Goal: Navigation & Orientation: Find specific page/section

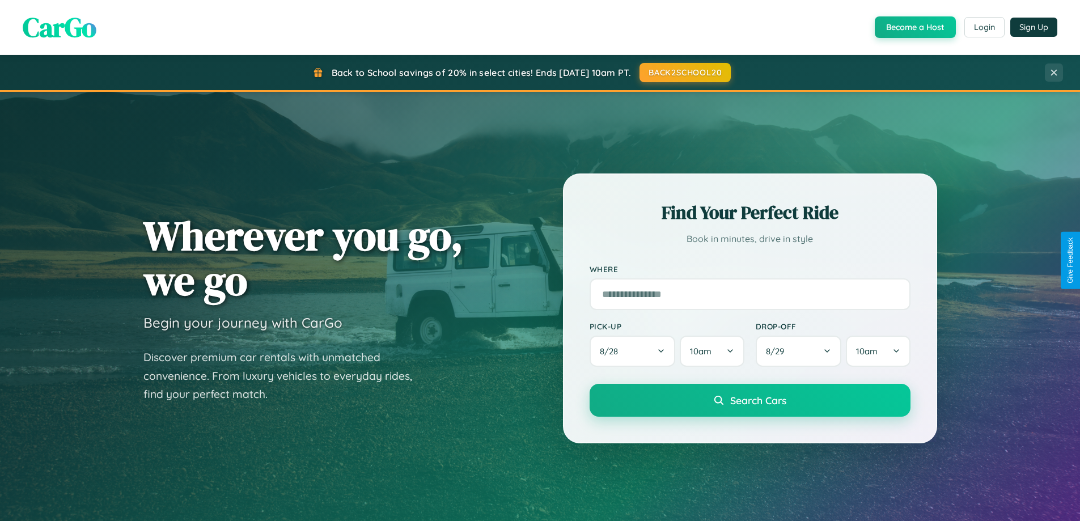
scroll to position [2181, 0]
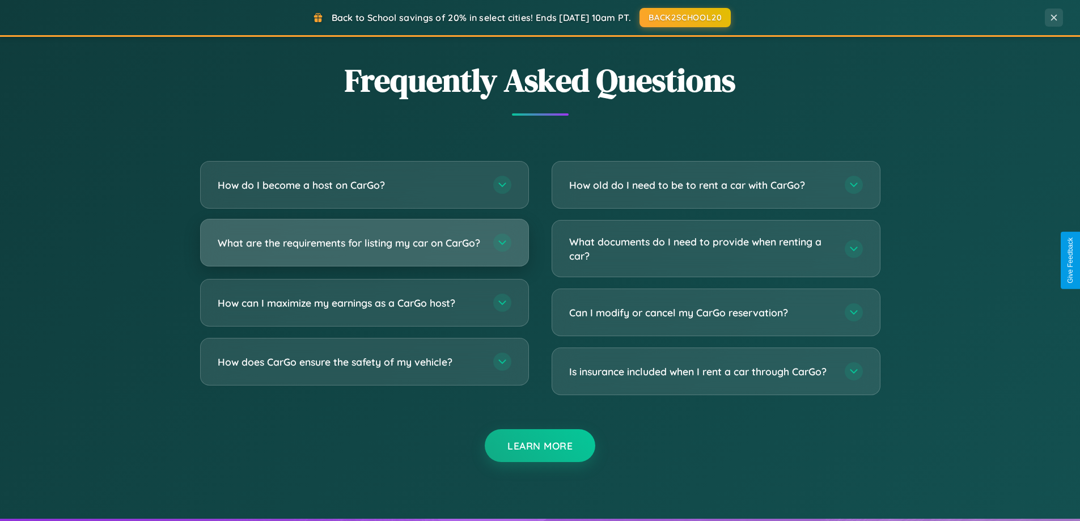
click at [364, 248] on h3 "What are the requirements for listing my car on CarGo?" at bounding box center [350, 243] width 264 height 14
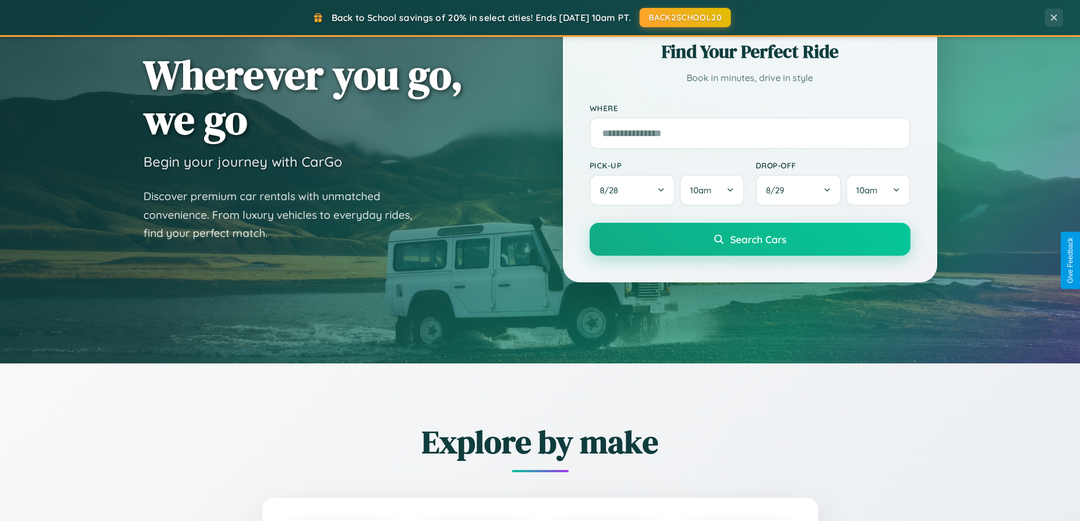
scroll to position [0, 0]
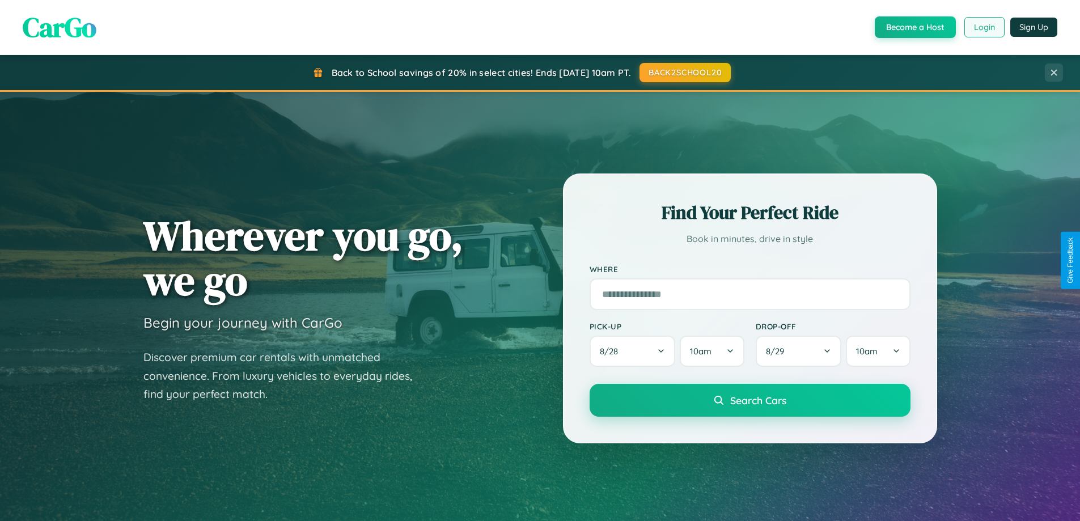
click at [983, 27] on button "Login" at bounding box center [984, 27] width 40 height 20
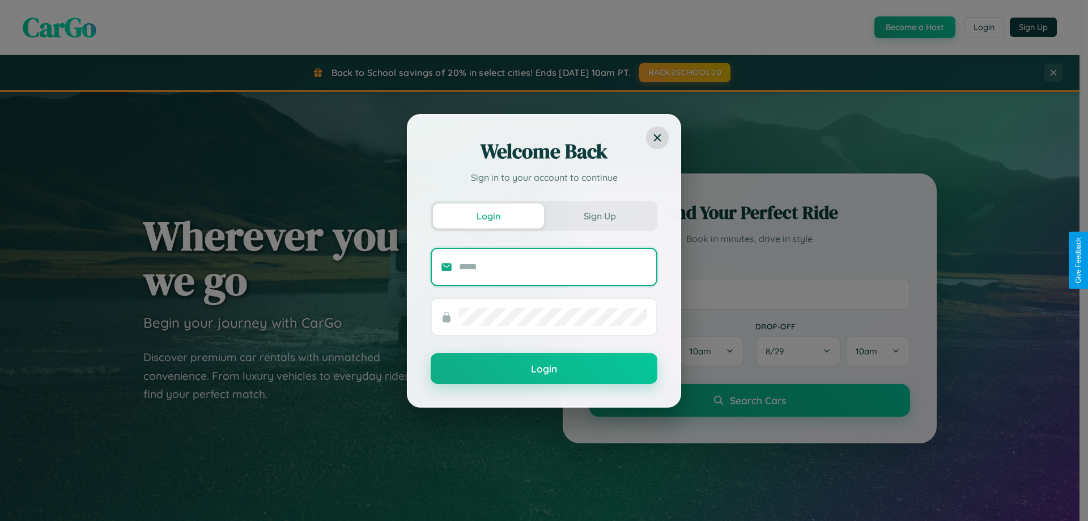
click at [553, 266] on input "text" at bounding box center [553, 267] width 188 height 18
type input "**********"
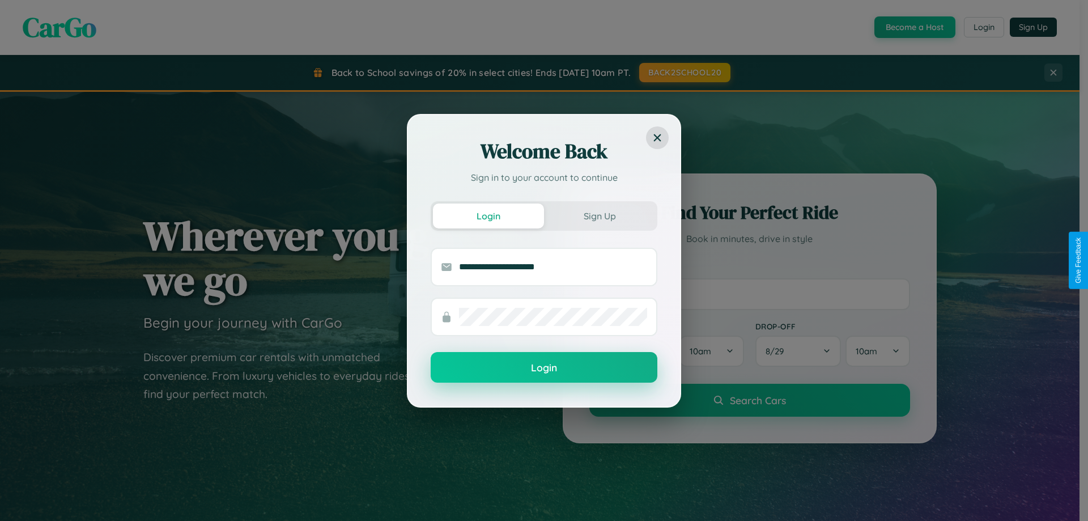
click at [544, 368] on button "Login" at bounding box center [544, 367] width 227 height 31
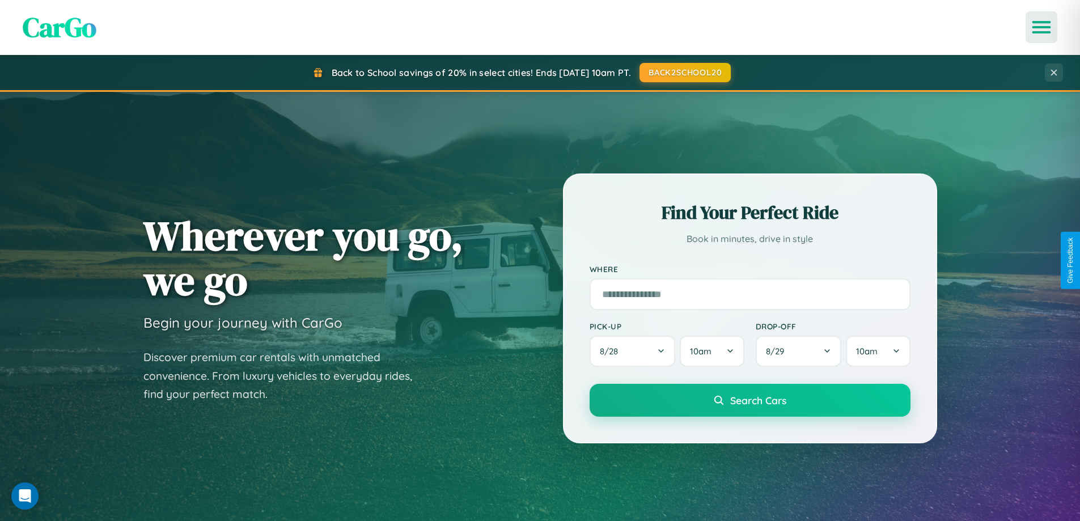
click at [1041, 27] on icon "Open menu" at bounding box center [1041, 27] width 16 height 10
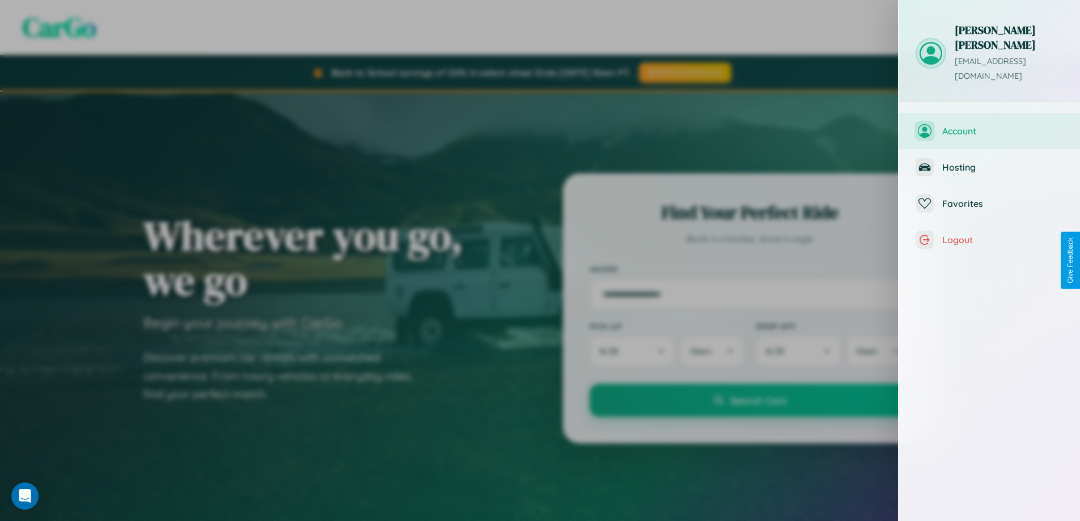
click at [989, 125] on span "Account" at bounding box center [1002, 130] width 121 height 11
